Goal: Task Accomplishment & Management: Complete application form

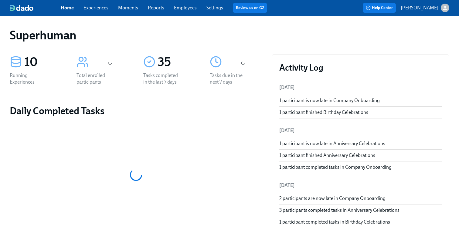
click at [93, 7] on link "Experiences" at bounding box center [95, 8] width 25 height 6
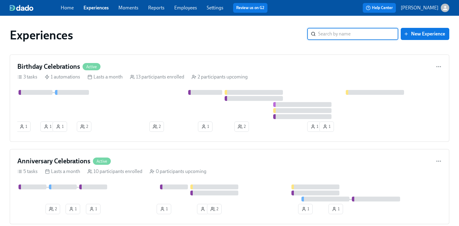
click at [187, 6] on link "Employees" at bounding box center [185, 8] width 23 height 6
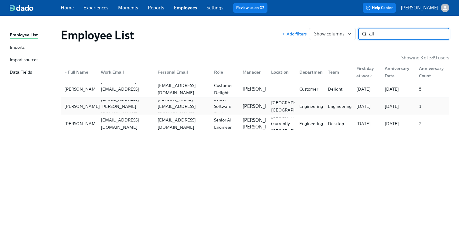
type input "all"
click at [79, 105] on div "Allisson Santos" at bounding box center [82, 106] width 40 height 7
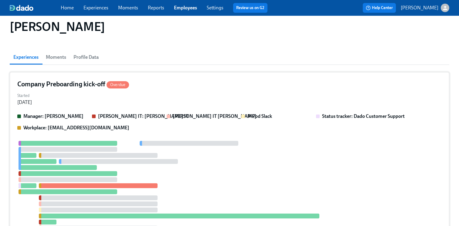
scroll to position [171, 0]
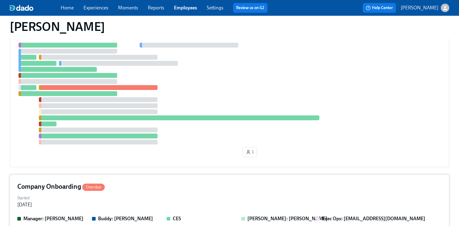
click at [154, 194] on div "Started Aug 11, 2025" at bounding box center [229, 201] width 424 height 15
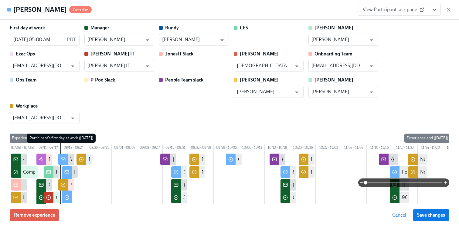
click at [399, 8] on span "View Participant task page" at bounding box center [393, 10] width 60 height 6
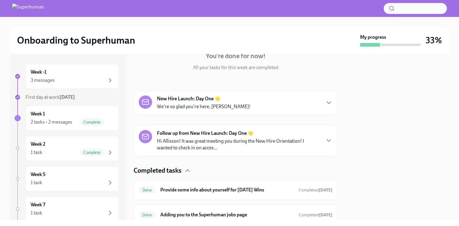
scroll to position [88, 0]
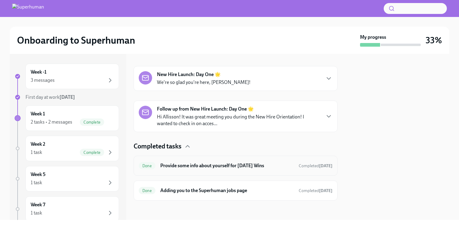
click at [223, 166] on h6 "Provide some info about yourself for [DATE] Wins" at bounding box center [227, 166] width 134 height 7
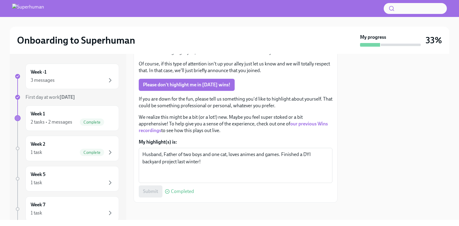
scroll to position [84, 0]
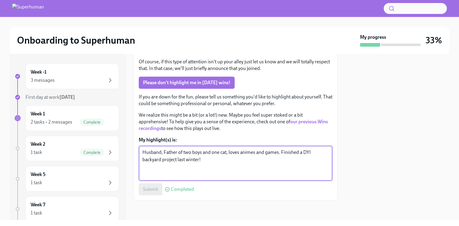
drag, startPoint x: 206, startPoint y: 156, endPoint x: 138, endPoint y: 152, distance: 68.1
click at [138, 152] on div "The team loves getting to know our new Superhumans during our weekly [DATE] Win…" at bounding box center [236, 118] width 204 height 166
click at [173, 158] on textarea "Husband, Father of two boys and one cat, loves animes and games. Finished a DYI…" at bounding box center [235, 163] width 186 height 29
drag, startPoint x: 202, startPoint y: 160, endPoint x: 137, endPoint y: 150, distance: 66.0
click at [137, 150] on div "The team loves getting to know our new Superhumans during our weekly [DATE] Win…" at bounding box center [236, 118] width 204 height 166
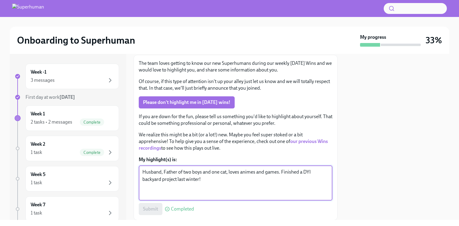
scroll to position [64, 0]
